Goal: Find specific page/section: Find specific page/section

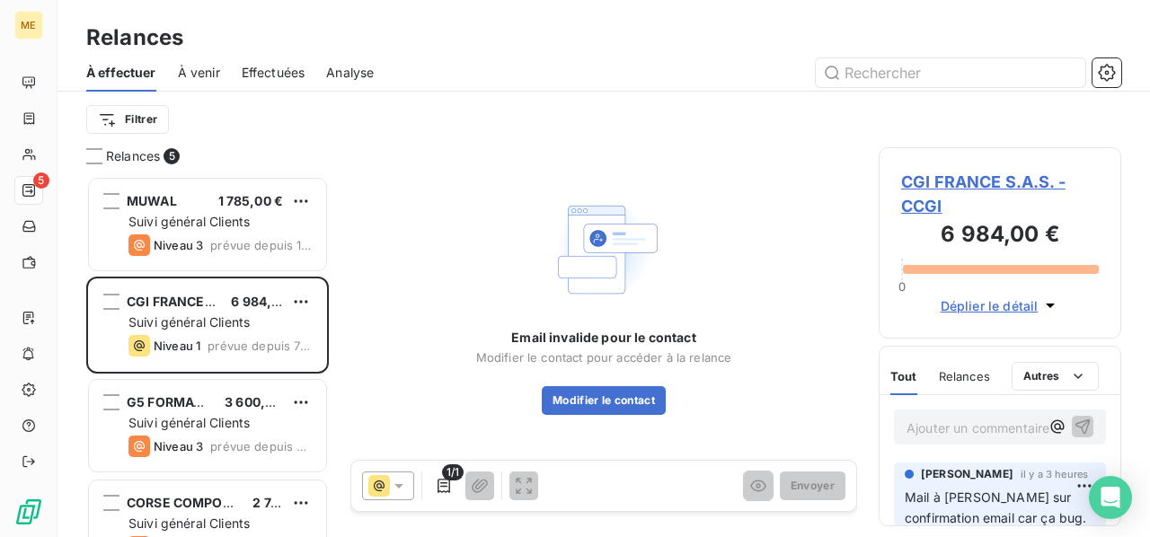
scroll to position [347, 228]
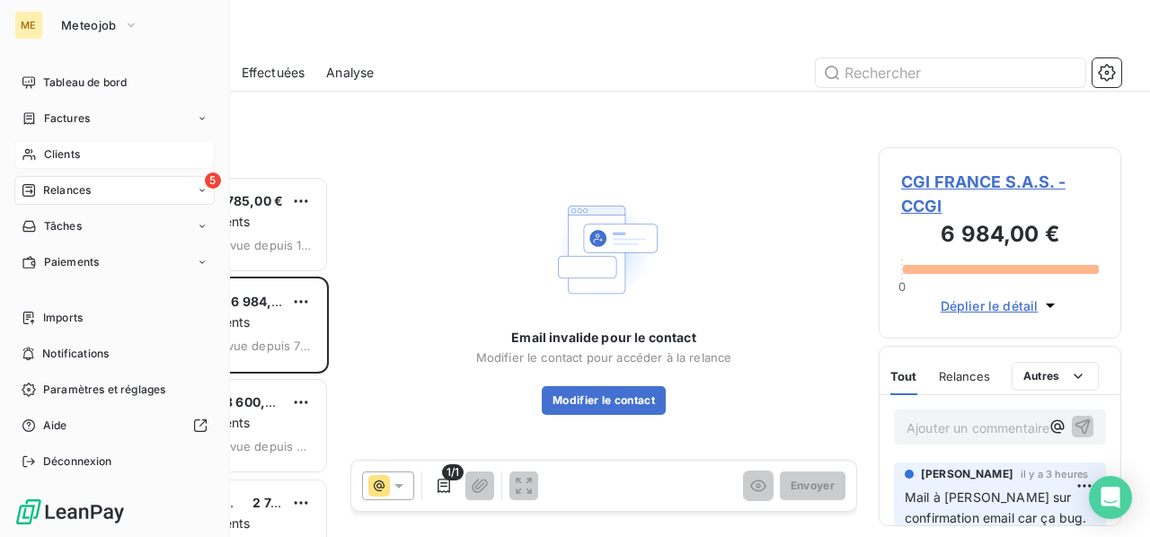
click at [64, 158] on span "Clients" at bounding box center [62, 154] width 36 height 16
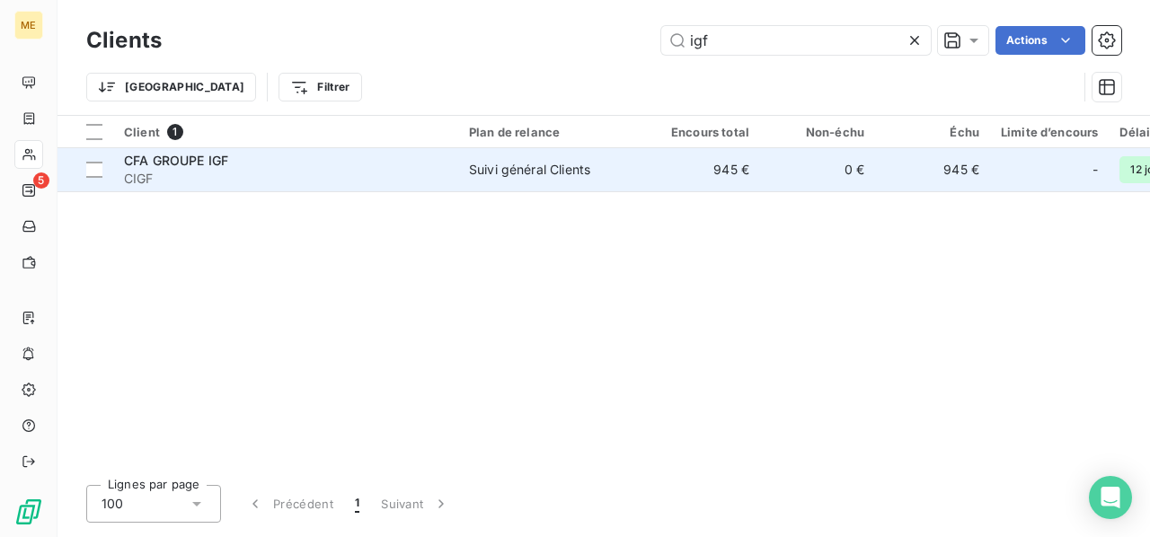
click at [523, 183] on td "Suivi général Clients" at bounding box center [551, 169] width 187 height 43
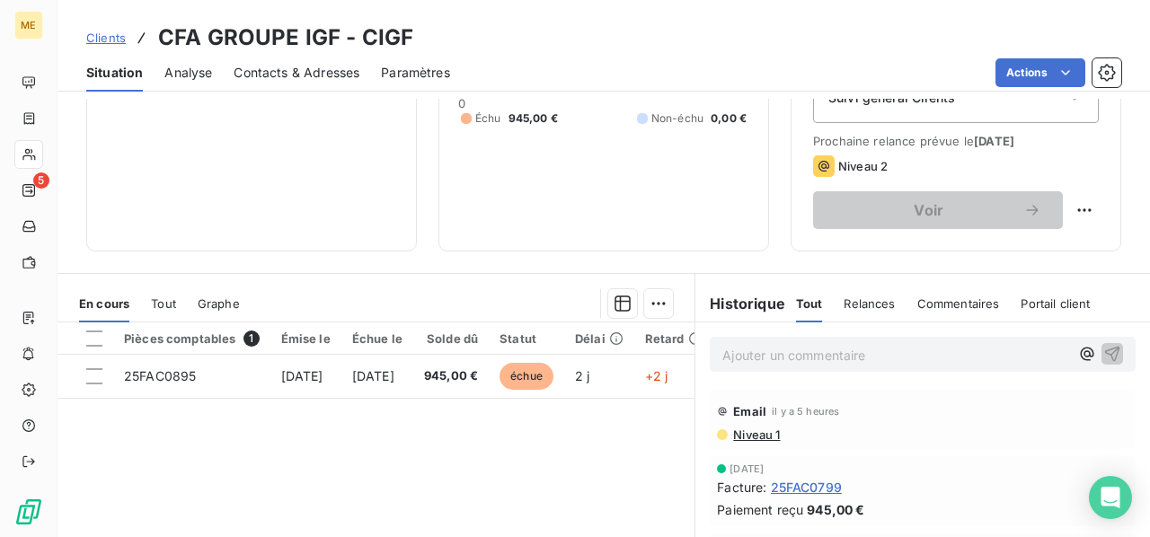
scroll to position [269, 0]
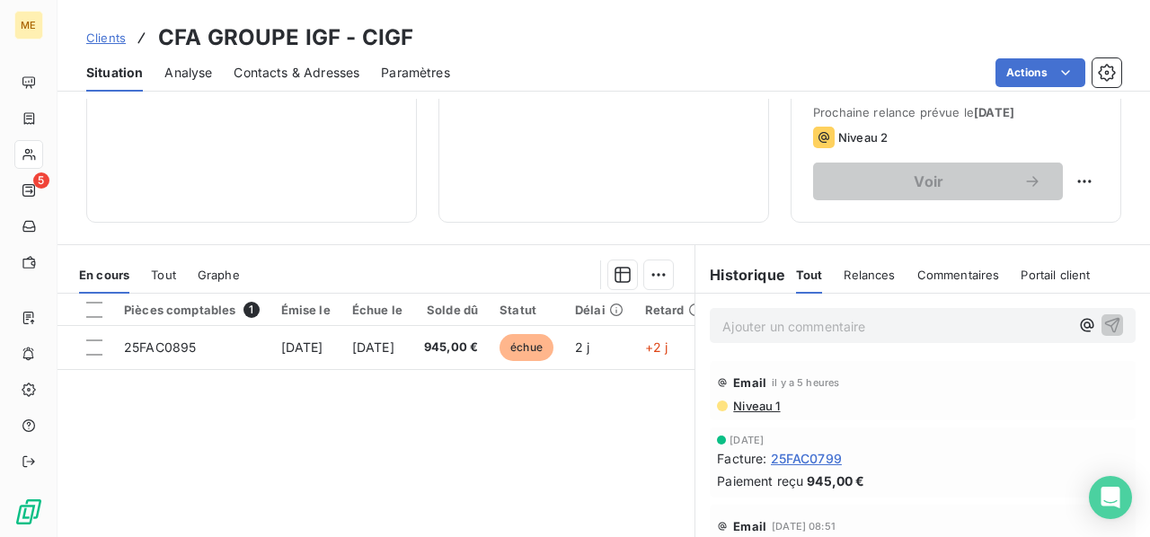
click at [768, 326] on p "Ajouter un commentaire ﻿" at bounding box center [895, 326] width 347 height 22
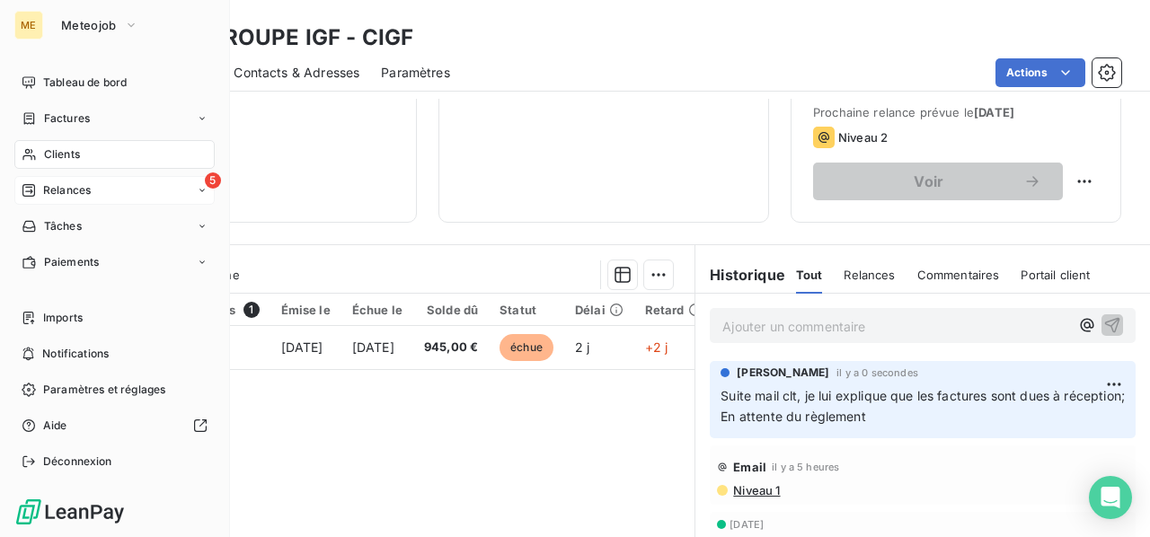
click at [101, 191] on div "5 Relances" at bounding box center [114, 190] width 200 height 29
